Goal: Information Seeking & Learning: Find specific fact

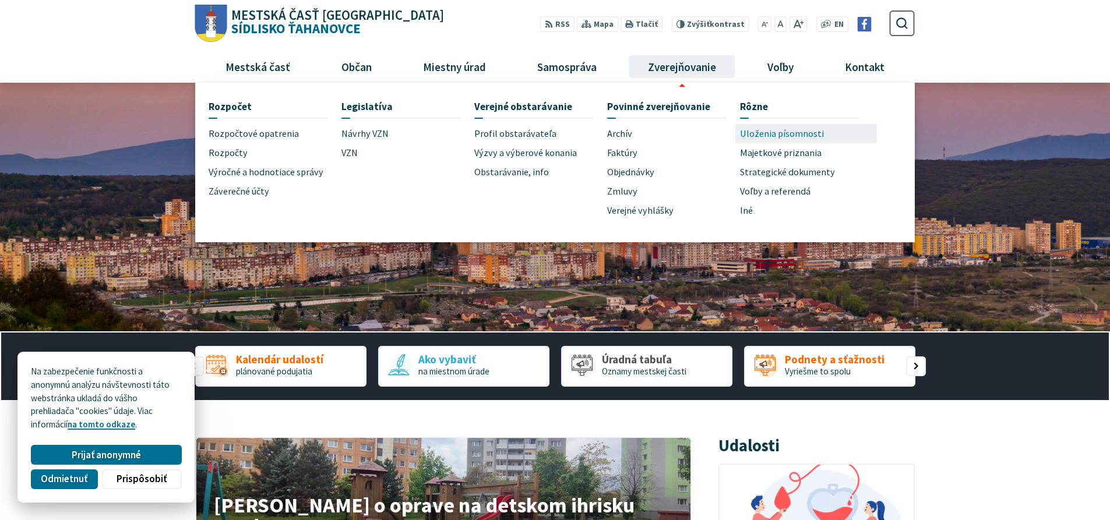
click at [792, 135] on span "Uloženia písomnosti" at bounding box center [782, 133] width 84 height 19
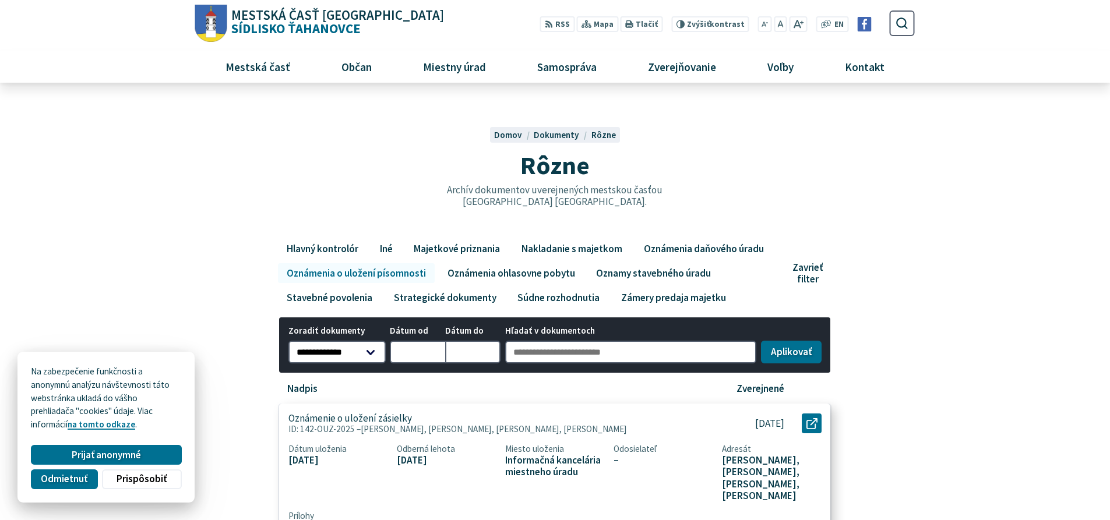
drag, startPoint x: 351, startPoint y: 429, endPoint x: 302, endPoint y: 425, distance: 49.7
click at [302, 425] on p "ID: 142-OUZ-2025 – Ivana Kolesárová, Alexander Lopatovský, Jozef Kovalický, Fil…" at bounding box center [494, 429] width 413 height 10
copy p "142-OUZ-2025"
